Goal: Book appointment/travel/reservation

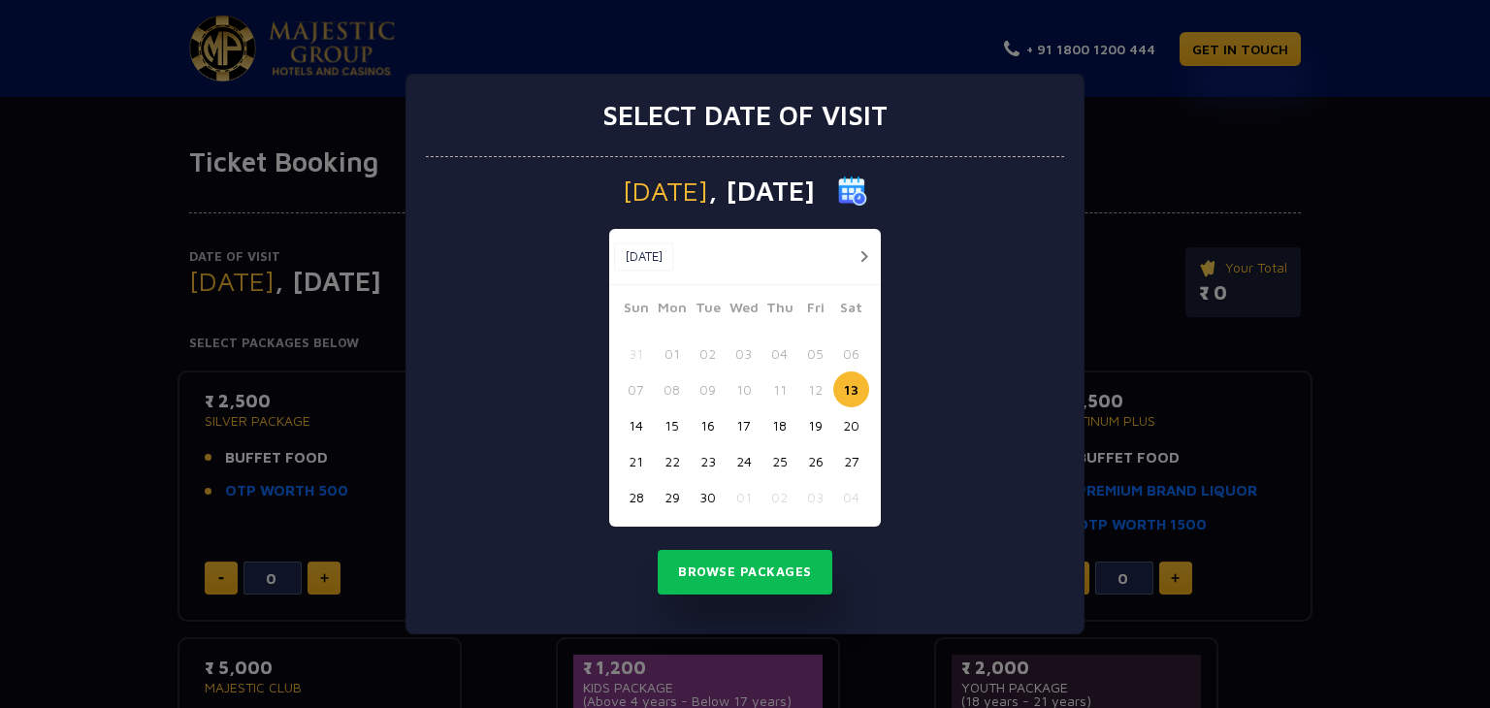
click at [740, 428] on button "17" at bounding box center [744, 425] width 36 height 36
click at [722, 574] on button "Browse Packages" at bounding box center [745, 572] width 175 height 45
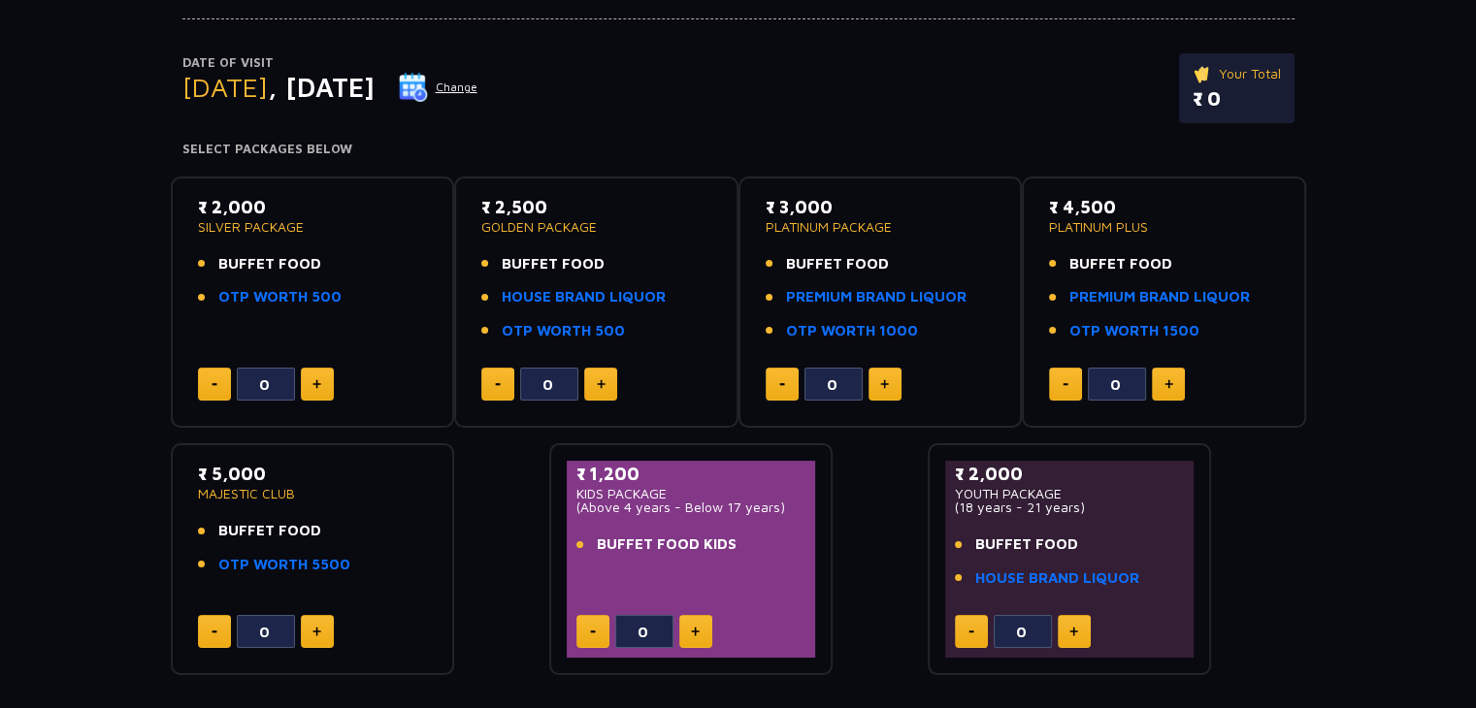
scroll to position [97, 0]
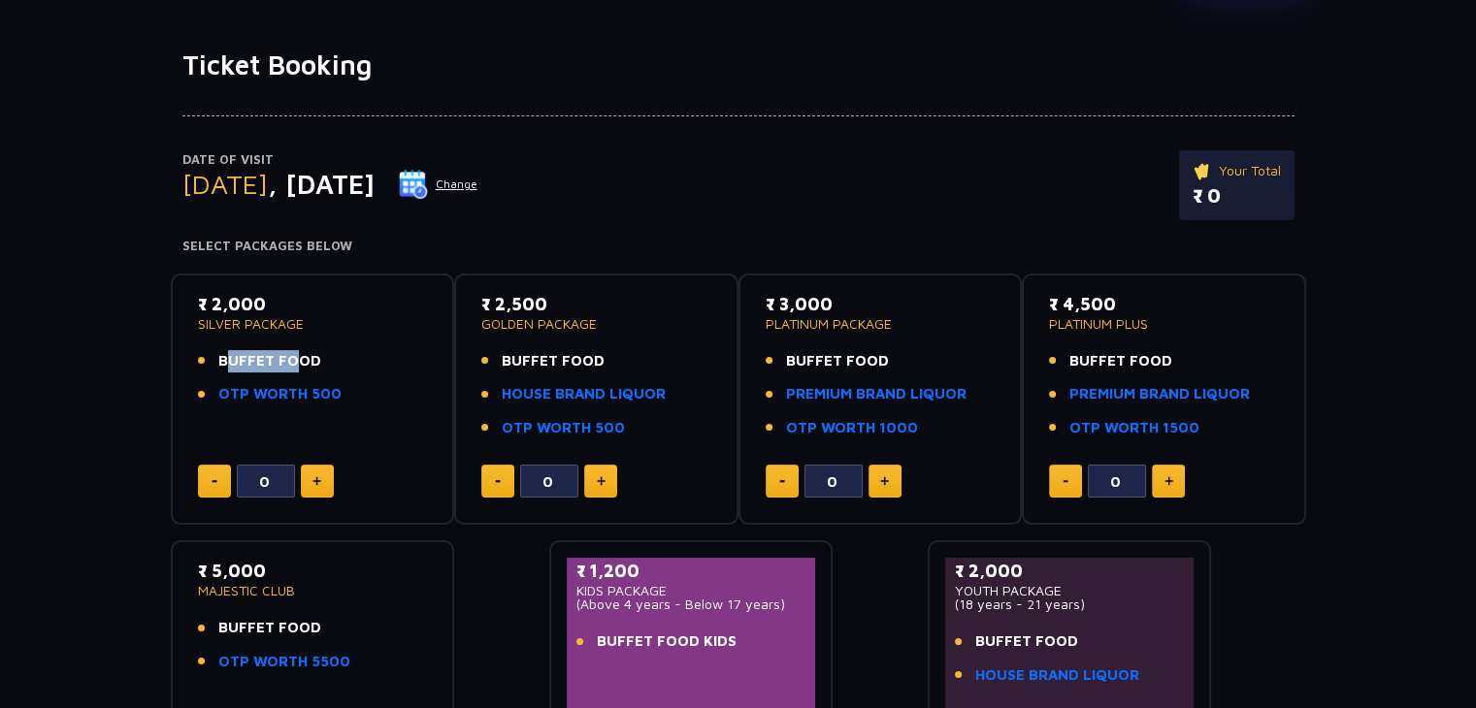
drag, startPoint x: 214, startPoint y: 366, endPoint x: 283, endPoint y: 358, distance: 69.3
click at [283, 358] on li "BUFFET FOOD" at bounding box center [313, 361] width 230 height 22
click at [310, 345] on div "₹ 2,000 SILVER PACKAGE BUFFET FOOD OTP WORTH 500" at bounding box center [313, 354] width 230 height 126
click at [203, 302] on p "₹ 2,000" at bounding box center [313, 304] width 230 height 26
click at [204, 302] on p "₹ 2,000" at bounding box center [313, 304] width 230 height 26
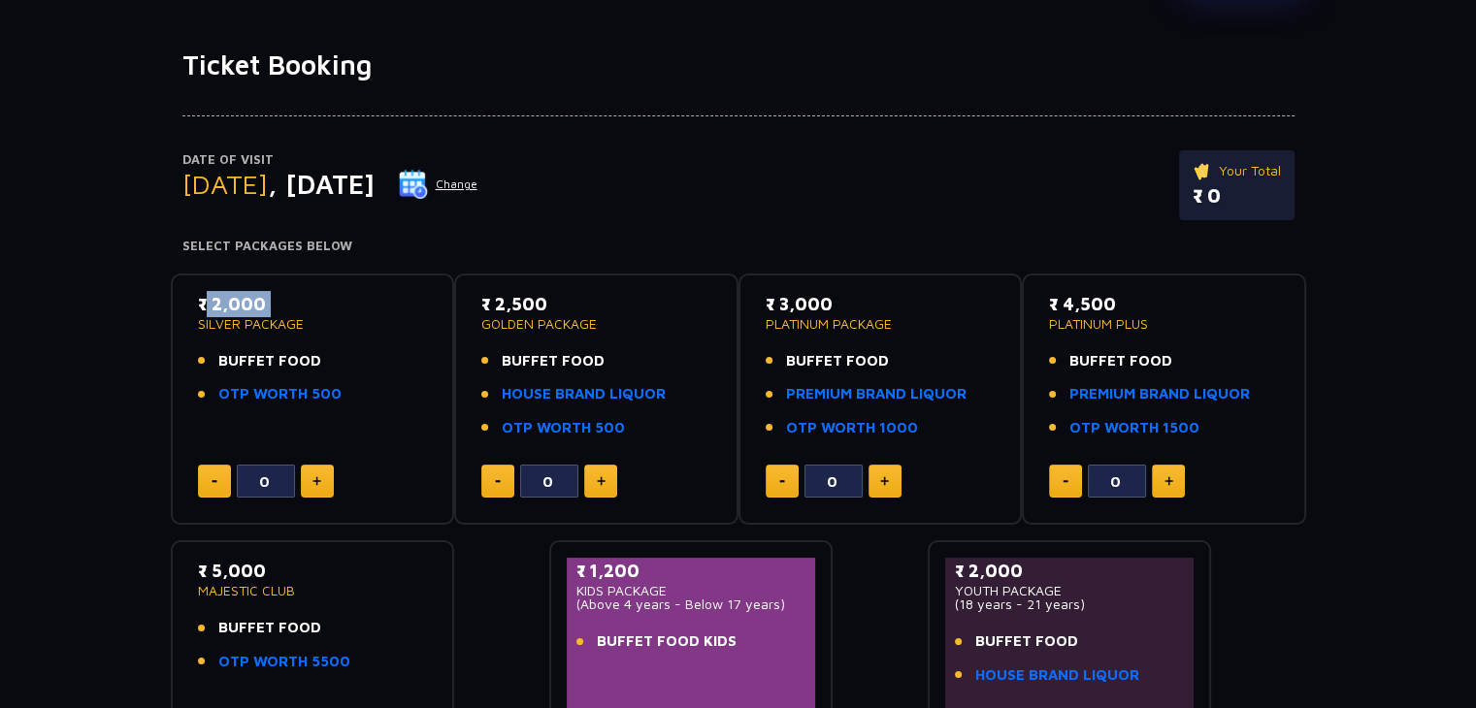
drag, startPoint x: 204, startPoint y: 302, endPoint x: 294, endPoint y: 337, distance: 96.8
click at [207, 305] on p "₹ 2,000" at bounding box center [313, 304] width 230 height 26
click at [335, 335] on div "₹ 2,000 SILVER PACKAGE BUFFET FOOD OTP WORTH 500" at bounding box center [313, 354] width 230 height 126
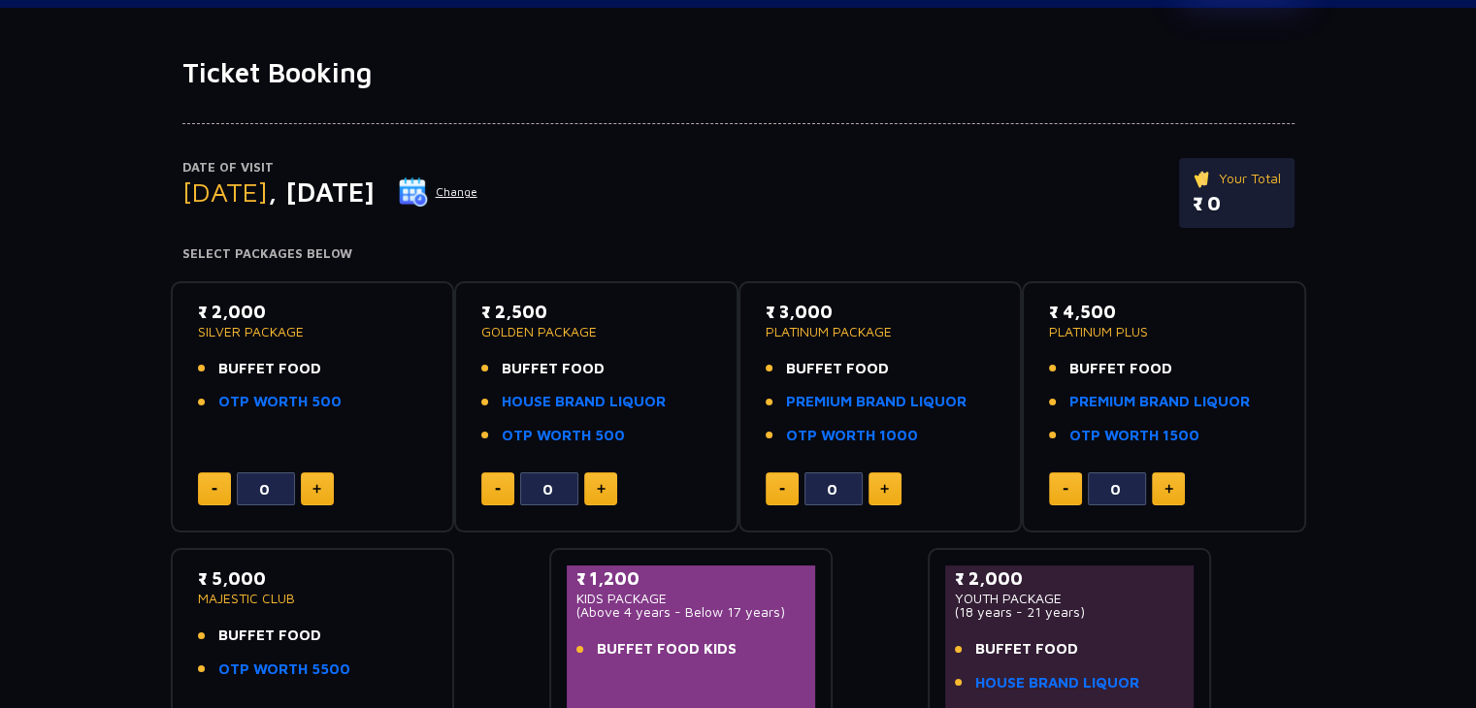
scroll to position [5, 0]
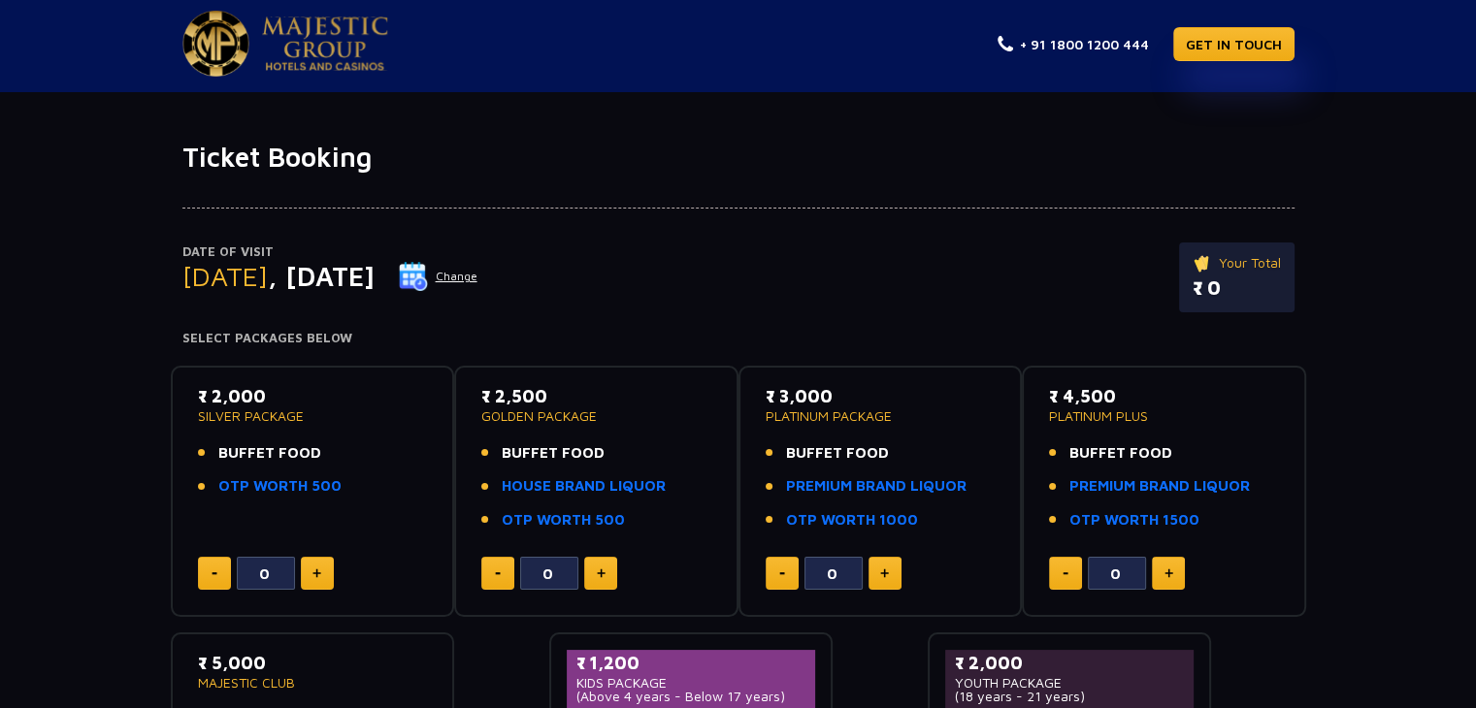
click at [246, 415] on p "SILVER PACKAGE" at bounding box center [313, 416] width 230 height 14
click at [307, 576] on button at bounding box center [317, 573] width 33 height 33
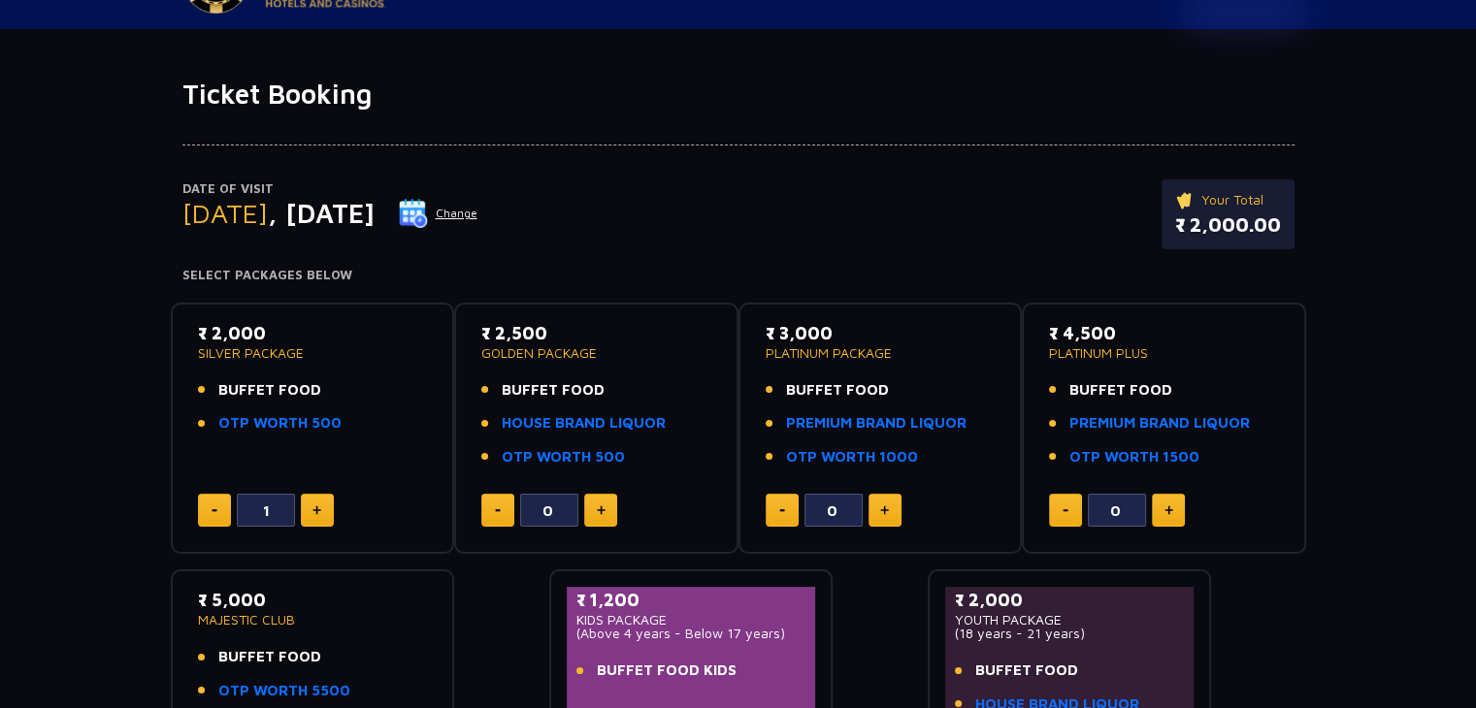
scroll to position [102, 0]
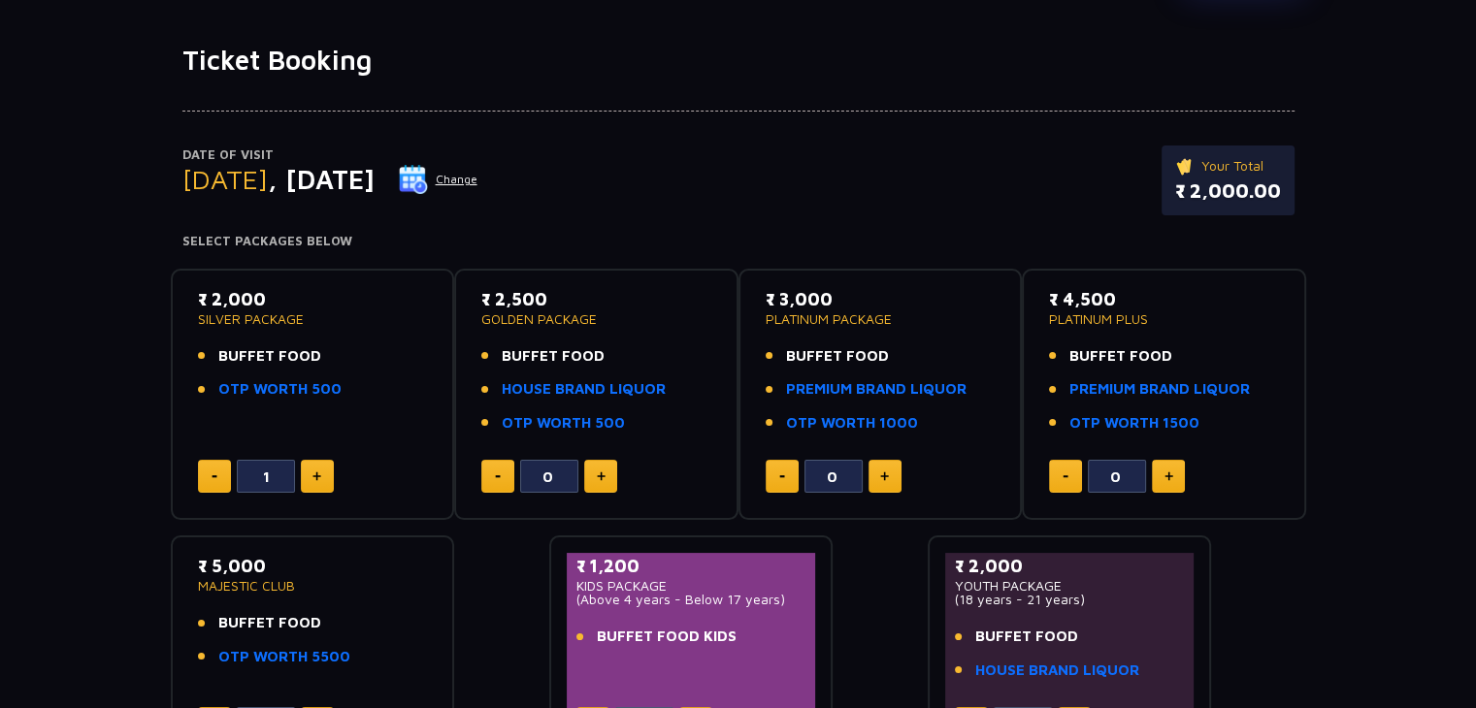
click at [322, 472] on button at bounding box center [317, 476] width 33 height 33
click at [212, 475] on img at bounding box center [214, 476] width 6 height 3
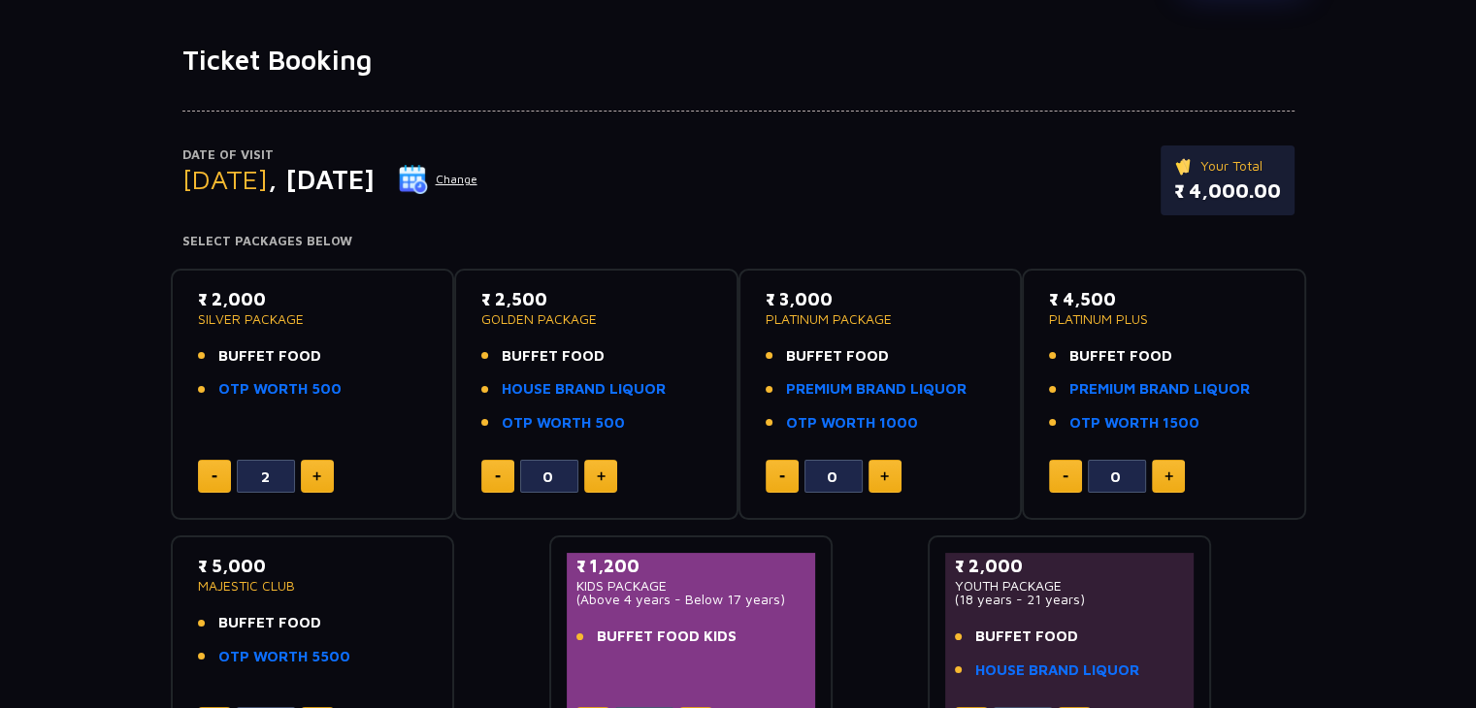
click at [212, 475] on img at bounding box center [214, 476] width 6 height 3
type input "1"
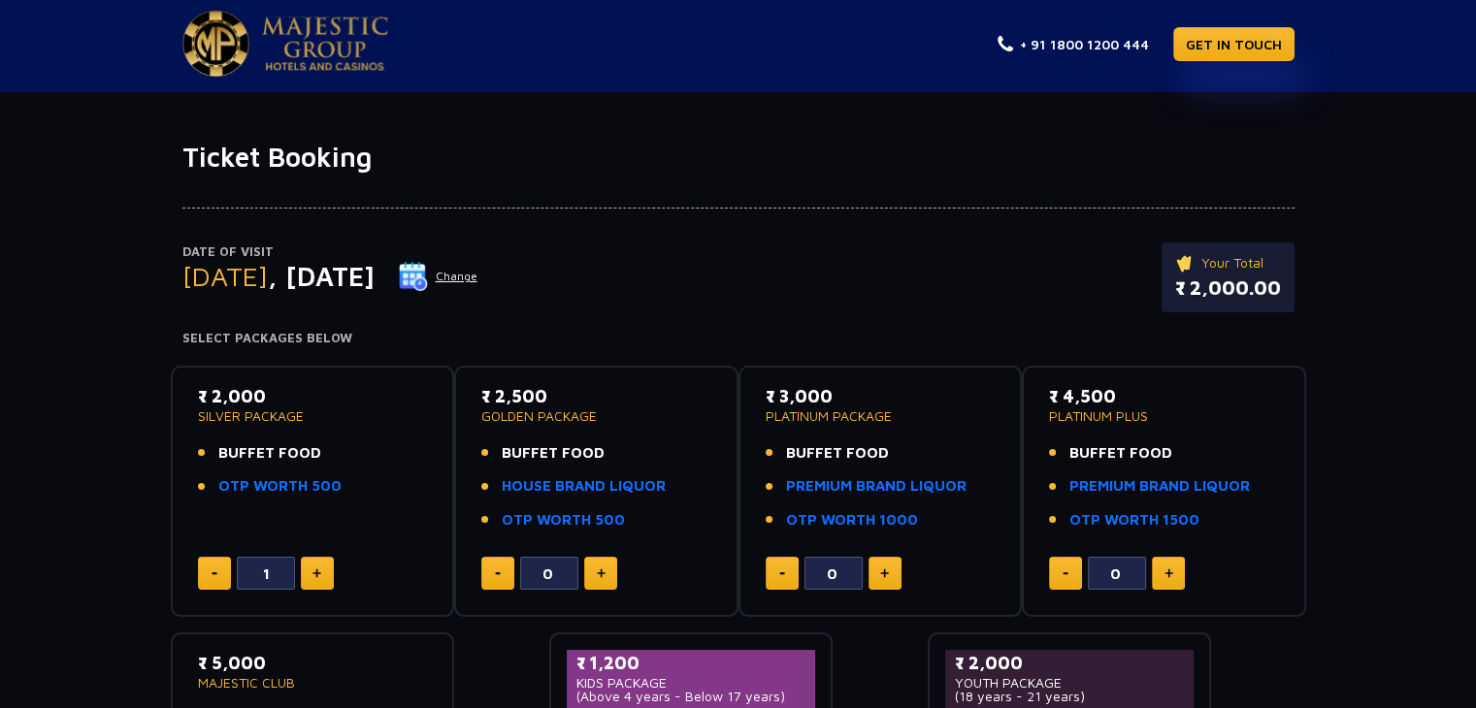
scroll to position [0, 0]
